Goal: Task Accomplishment & Management: Use online tool/utility

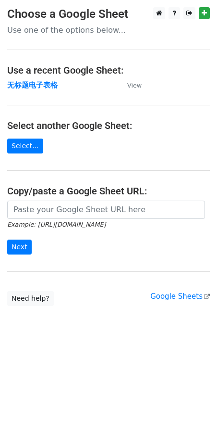
drag, startPoint x: 26, startPoint y: 86, endPoint x: 2, endPoint y: 95, distance: 25.1
click at [26, 86] on strong "无标题电子表格" at bounding box center [32, 85] width 51 height 9
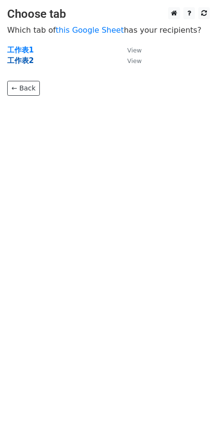
click at [26, 57] on strong "工作表2" at bounding box center [20, 60] width 26 height 9
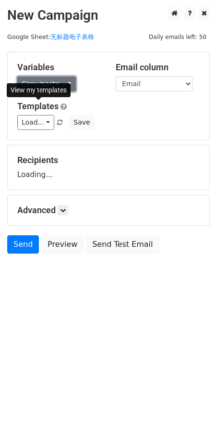
click at [39, 90] on link "Copy/paste..." at bounding box center [46, 84] width 59 height 15
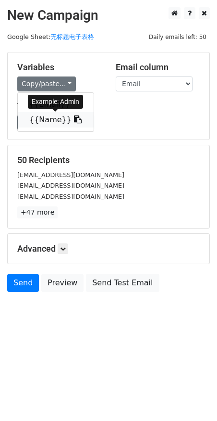
click at [38, 121] on link "{{Name}}" at bounding box center [56, 119] width 76 height 15
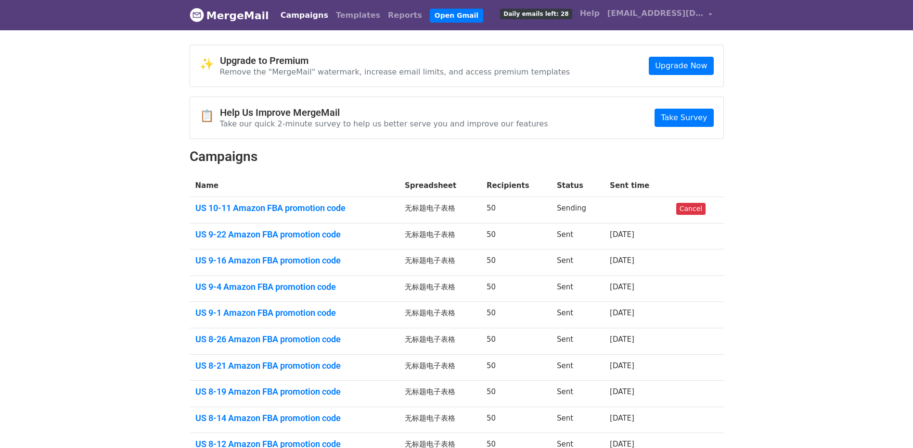
click at [782, 135] on body "MergeMail Campaigns Templates Reports Open Gmail Daily emails left: 28 Help jtl…" at bounding box center [456, 261] width 913 height 523
